Goal: Task Accomplishment & Management: Manage account settings

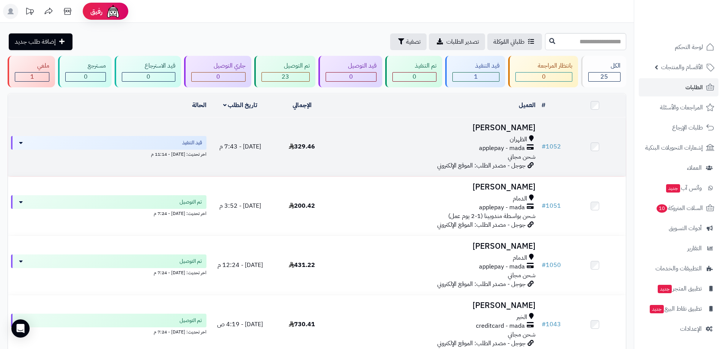
click at [488, 131] on h3 "[PERSON_NAME]" at bounding box center [436, 127] width 200 height 9
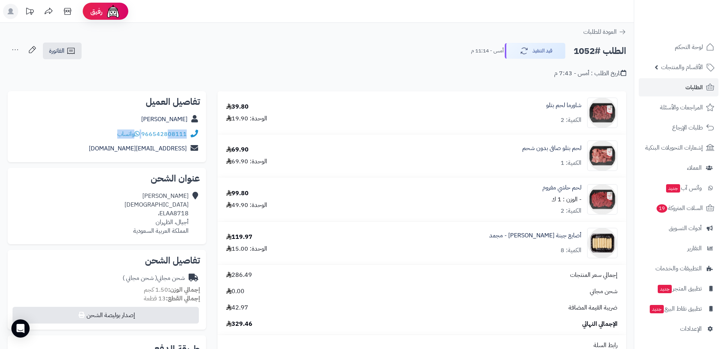
drag, startPoint x: 187, startPoint y: 142, endPoint x: 169, endPoint y: 138, distance: 18.2
click at [169, 138] on div "تفاصيل العميل عبدالله السبيعي 966542808111 واتساب abods2008@gmail.com" at bounding box center [107, 126] width 199 height 71
click at [170, 143] on div "abods2008@gmail.com" at bounding box center [107, 148] width 186 height 15
drag, startPoint x: 187, startPoint y: 140, endPoint x: 143, endPoint y: 140, distance: 44.4
click at [143, 140] on div "966542808111 واتساب" at bounding box center [107, 134] width 186 height 15
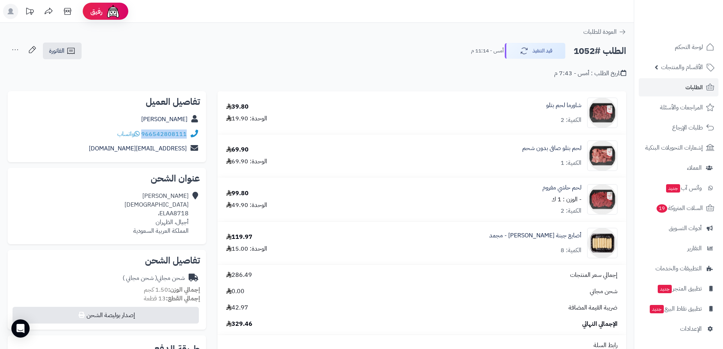
copy link "966542808111"
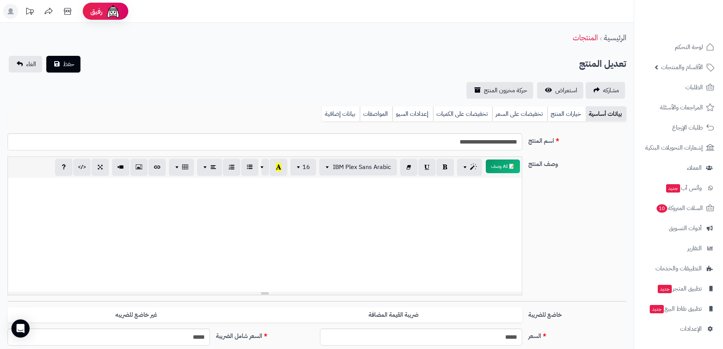
scroll to position [191, 0]
